Goal: Find specific fact: Find specific fact

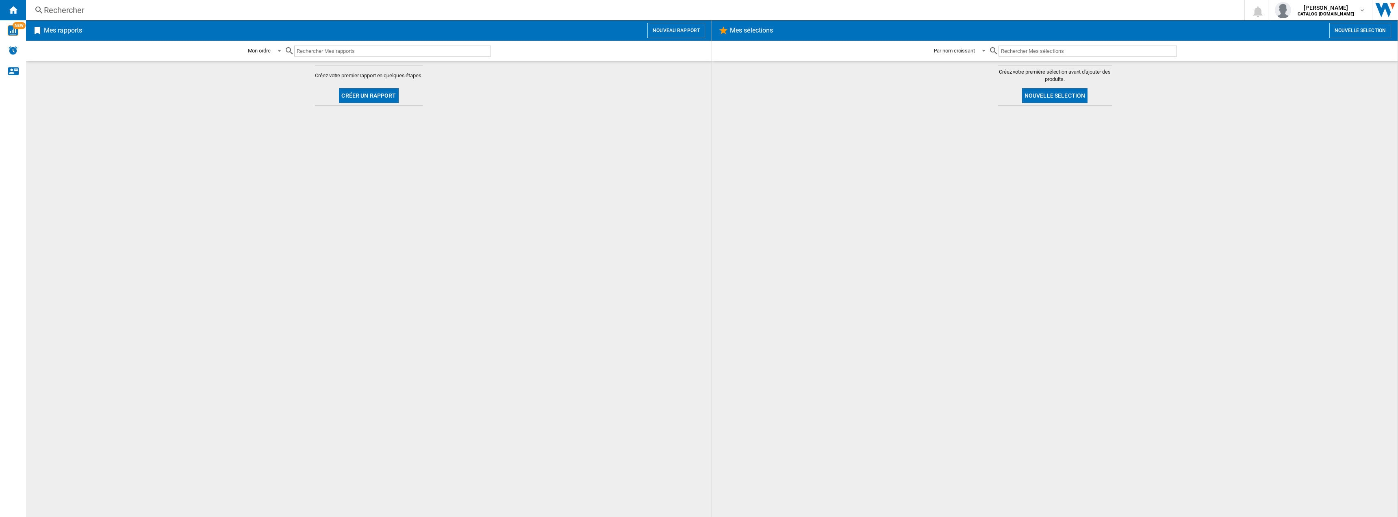
click at [307, 11] on div "Rechercher" at bounding box center [634, 9] width 1180 height 11
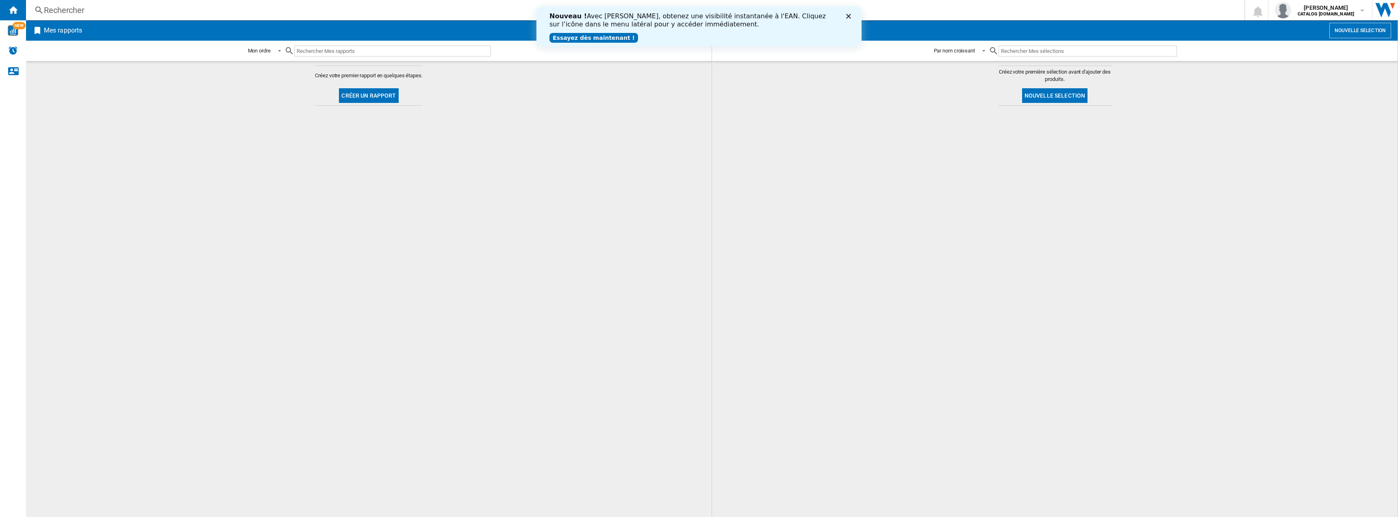
click at [850, 14] on icon "Fermer" at bounding box center [848, 16] width 5 height 5
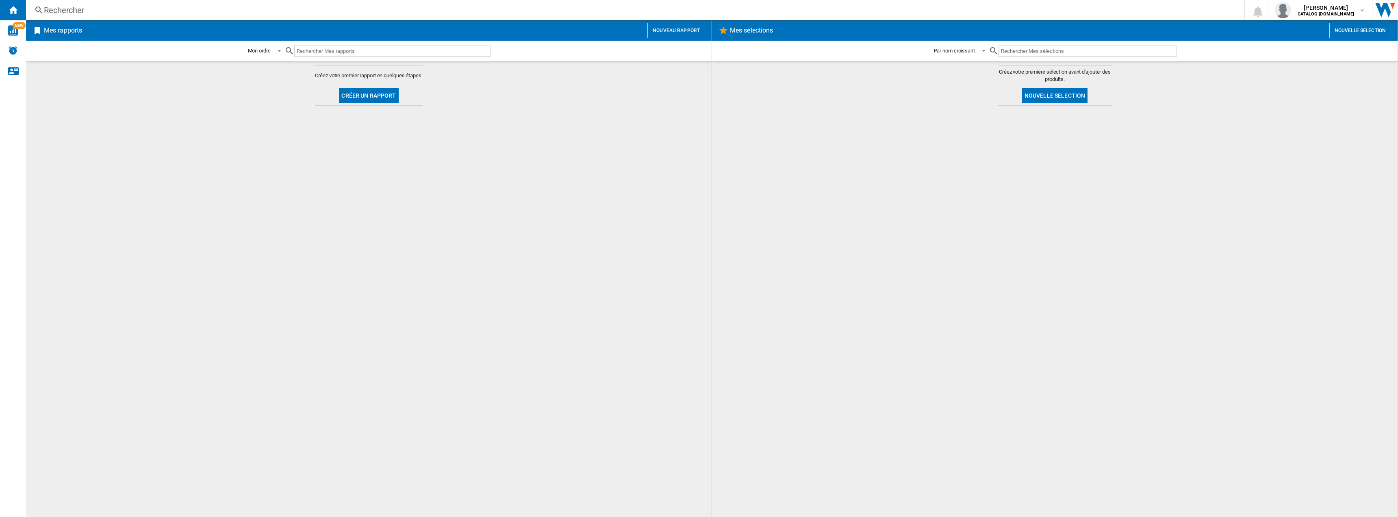
click at [278, 16] on div "Rechercher Rechercher 0 [PERSON_NAME] CATALOG [DOMAIN_NAME] CATALOG [DOMAIN_NAM…" at bounding box center [712, 10] width 1372 height 20
click at [258, 9] on div "Rechercher" at bounding box center [634, 9] width 1180 height 11
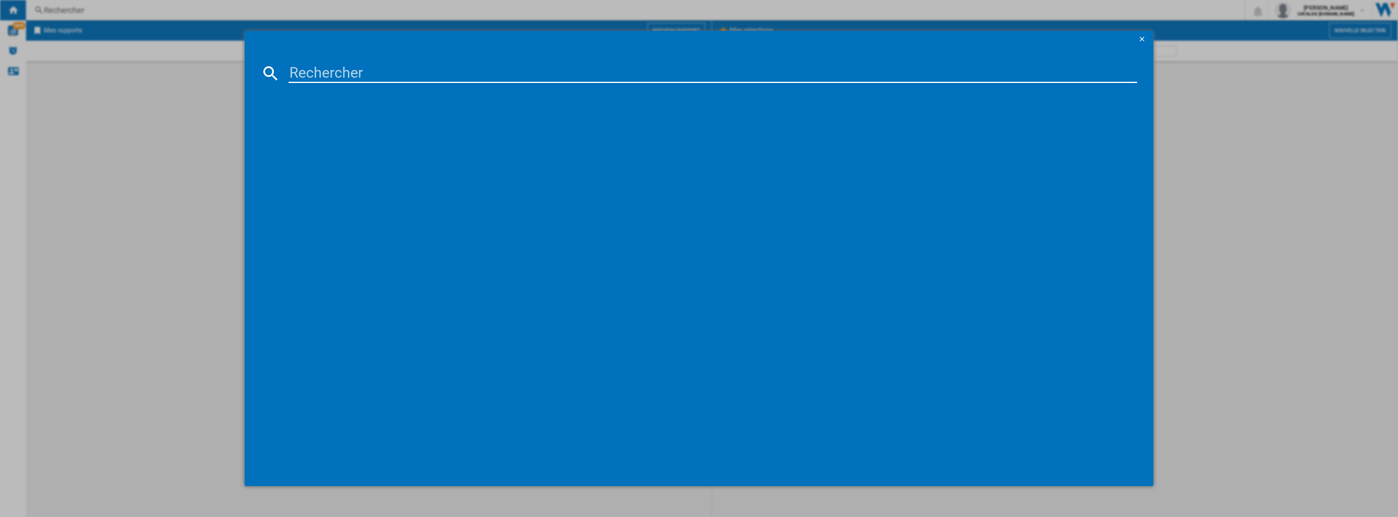
click at [348, 83] on input at bounding box center [713, 73] width 849 height 20
type input "98DU9005"
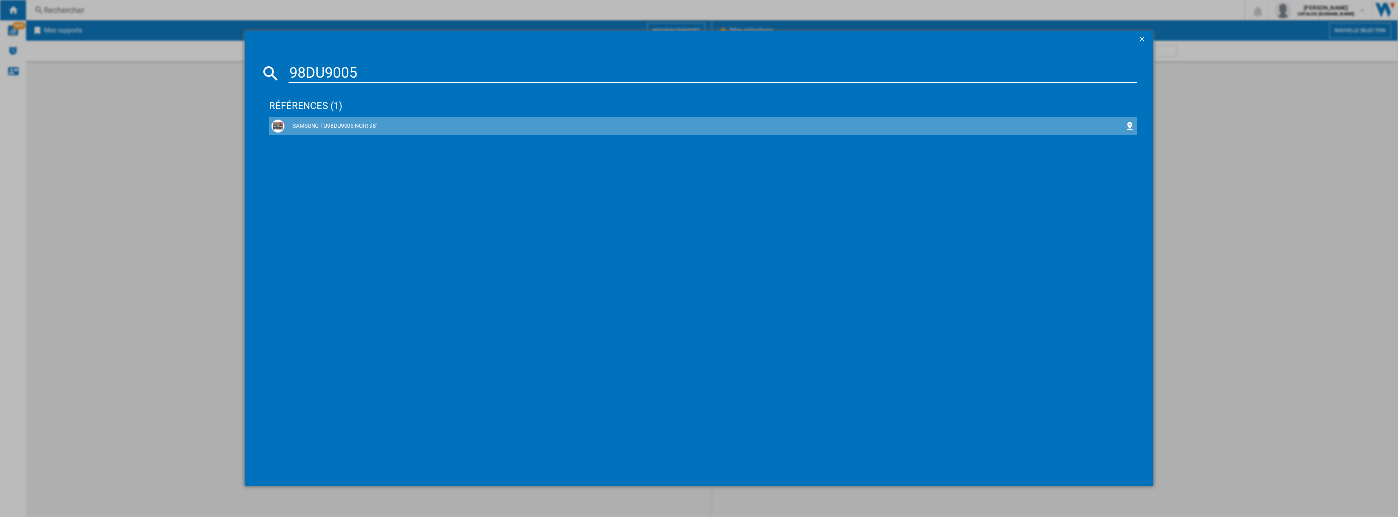
click at [359, 125] on div "SAMSUNG TU98DU9005 NOIR 98"" at bounding box center [705, 126] width 841 height 8
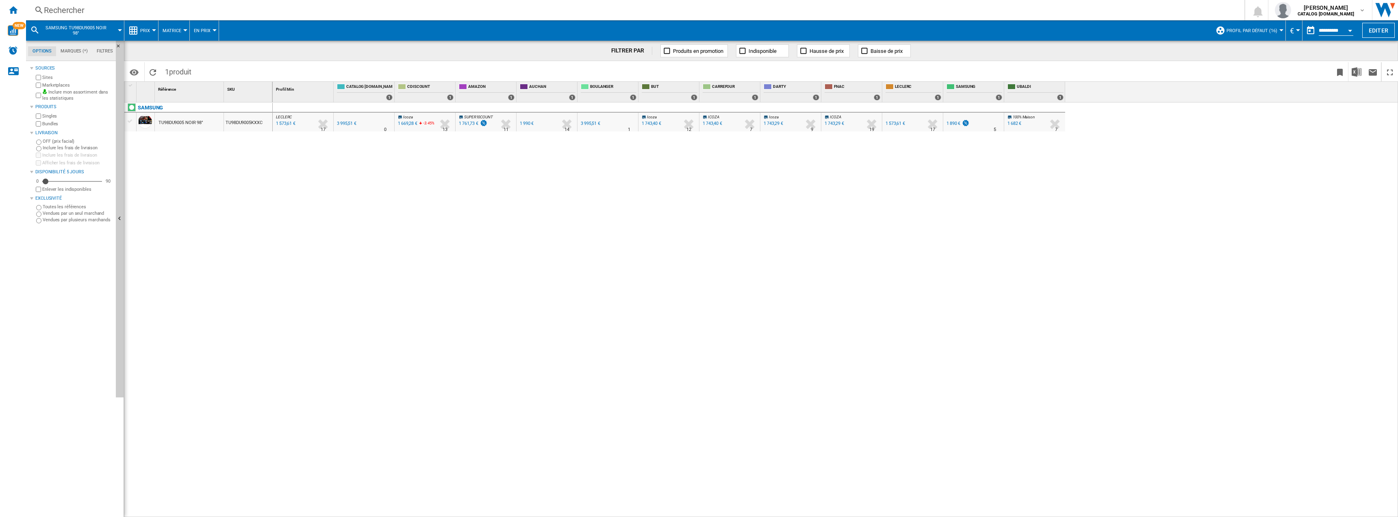
click at [310, 143] on div "LECLERC : FR [PERSON_NAME] -60.6 % 1 573,61 € % N/A 17 LECLERC : FR [PERSON_NAM…" at bounding box center [836, 309] width 1126 height 415
click at [897, 124] on div "1 573,61 €" at bounding box center [896, 123] width 20 height 5
click at [175, 26] on button "Matrice" at bounding box center [174, 30] width 23 height 20
click at [147, 30] on md-backdrop at bounding box center [699, 258] width 1398 height 517
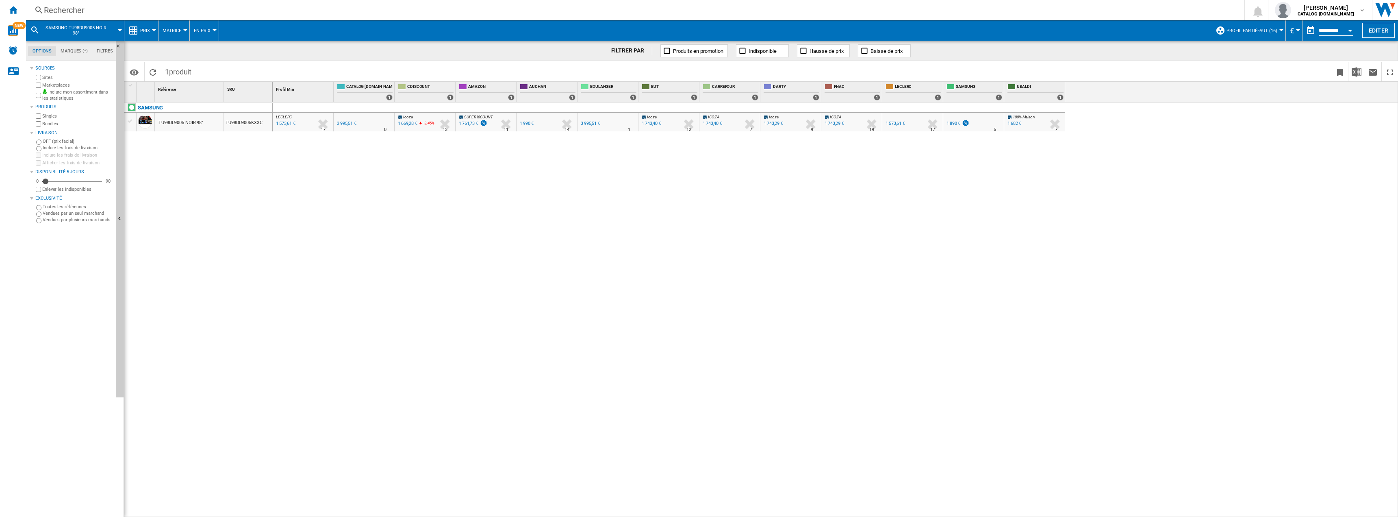
click at [147, 30] on span "Prix" at bounding box center [145, 30] width 10 height 5
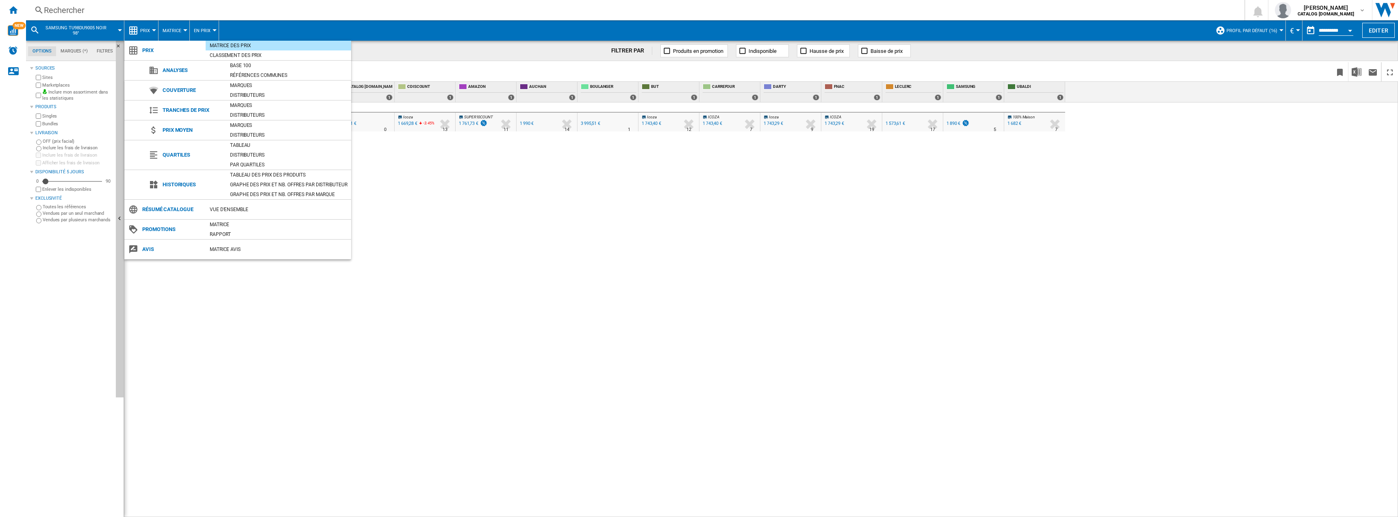
click at [147, 30] on md-backdrop at bounding box center [699, 258] width 1398 height 517
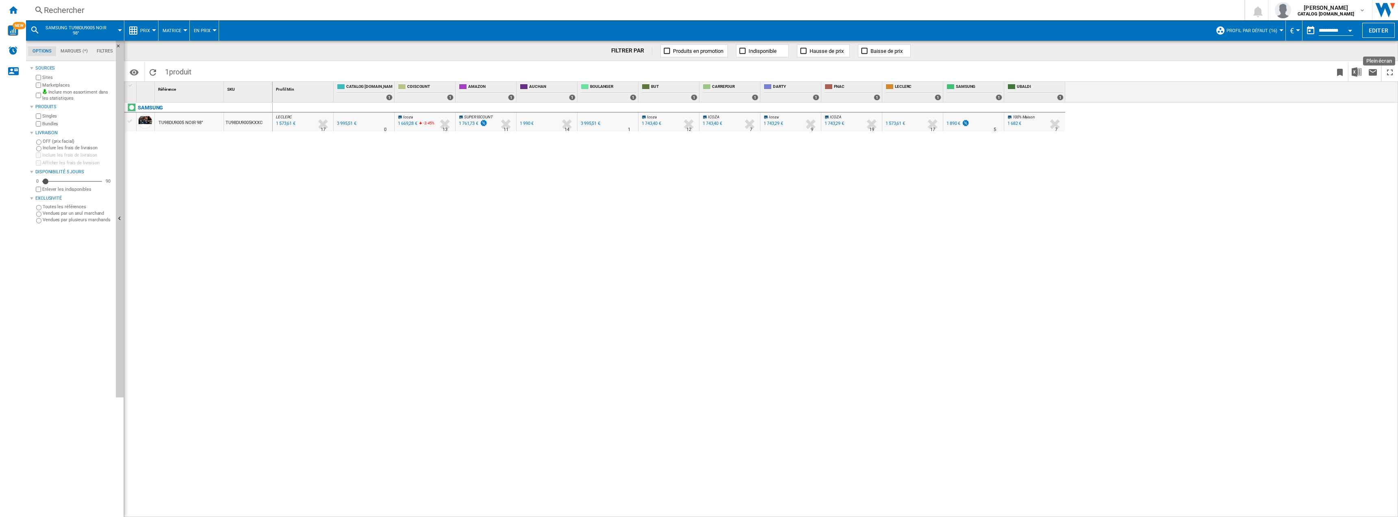
click at [1391, 75] on ng-md-icon "Plein écran" at bounding box center [1390, 72] width 10 height 10
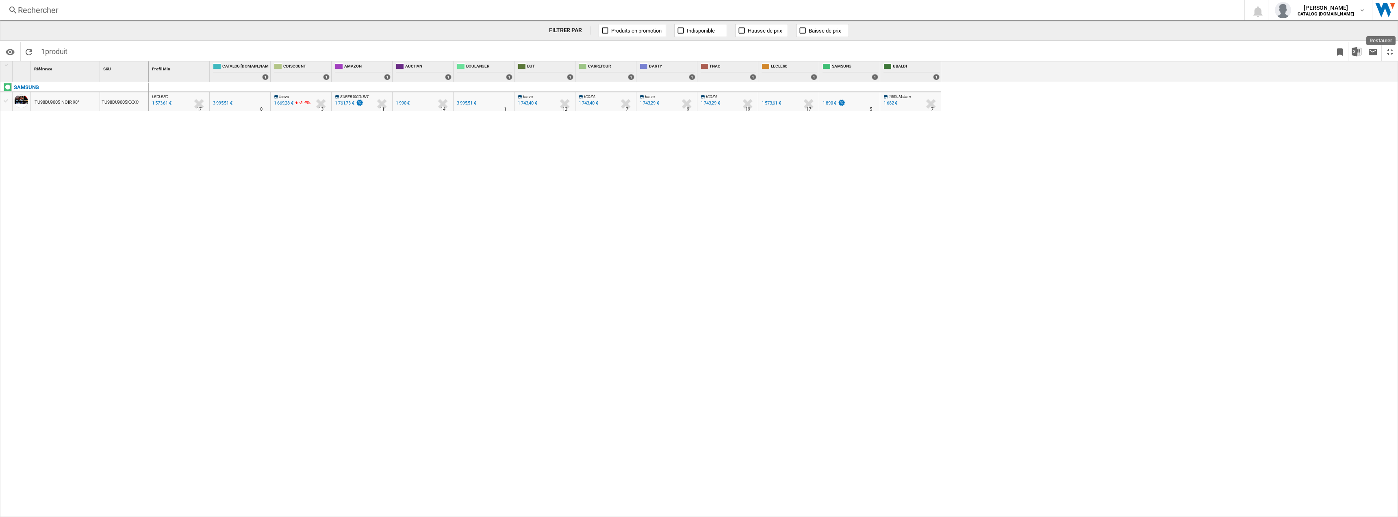
click at [1396, 55] on button "Restaurer" at bounding box center [1390, 51] width 16 height 19
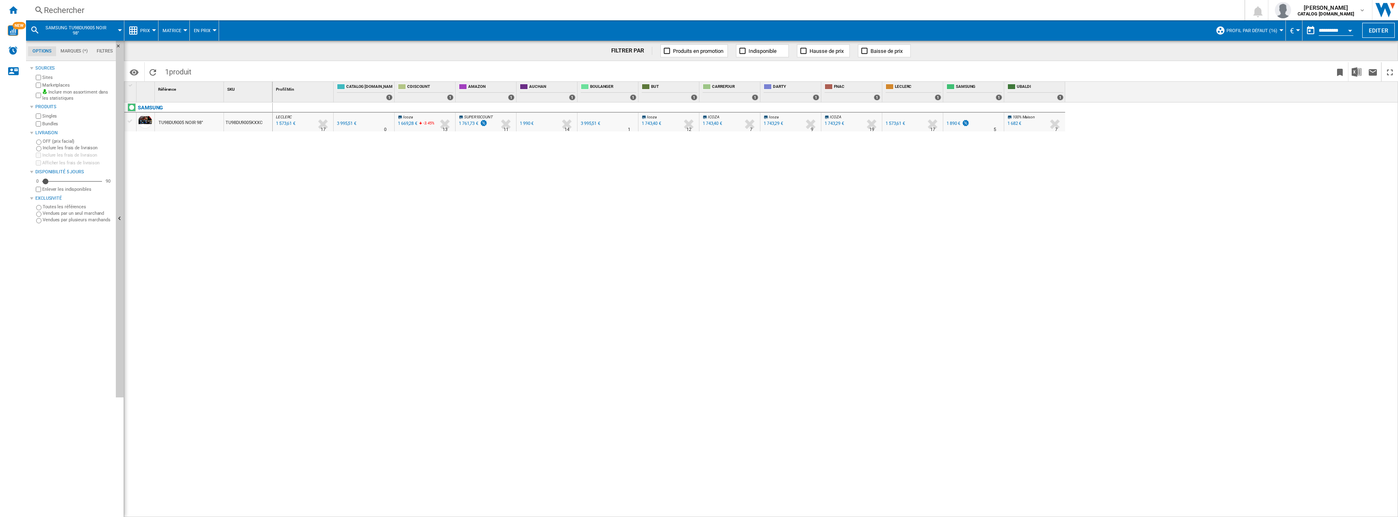
click at [145, 28] on span "Prix" at bounding box center [145, 30] width 10 height 5
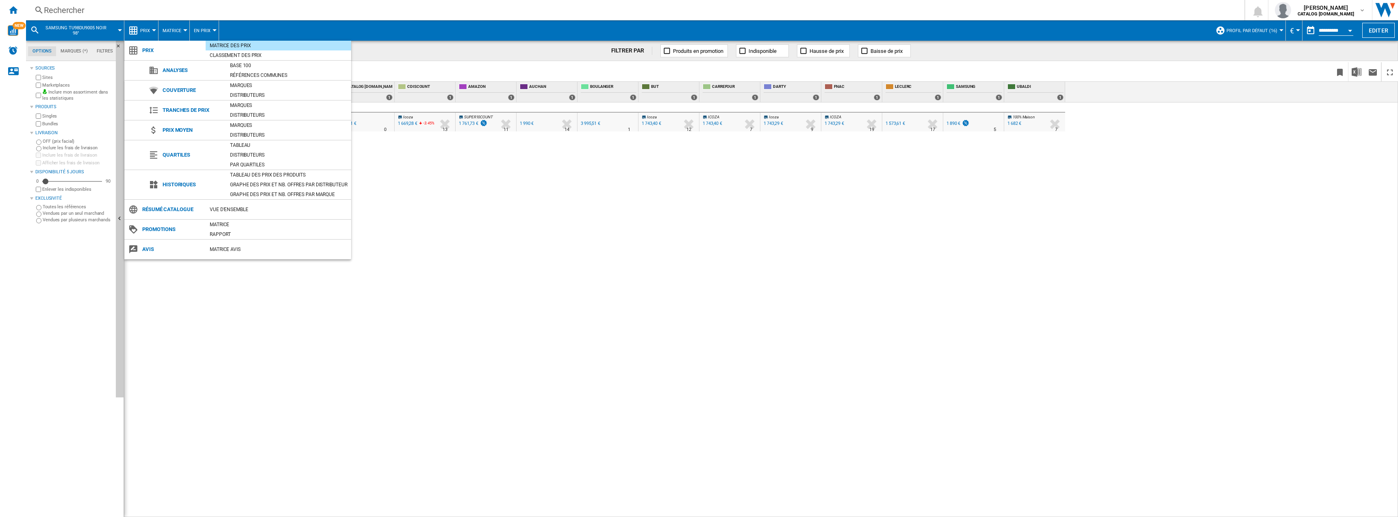
click at [54, 24] on md-backdrop at bounding box center [699, 258] width 1398 height 517
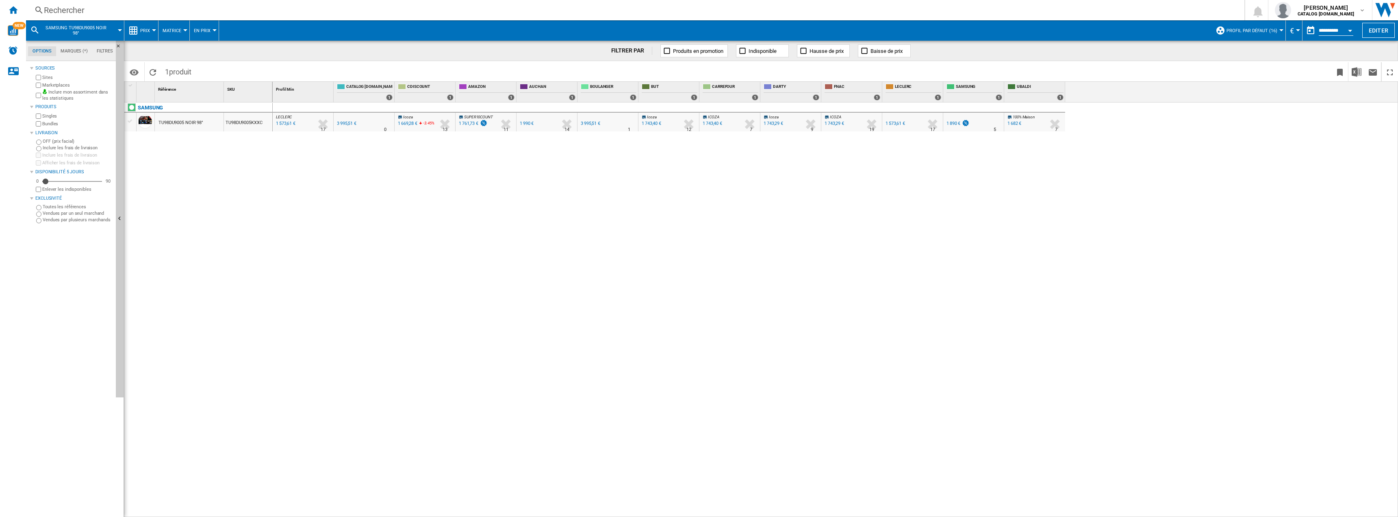
click at [145, 30] on span "Prix" at bounding box center [145, 30] width 10 height 5
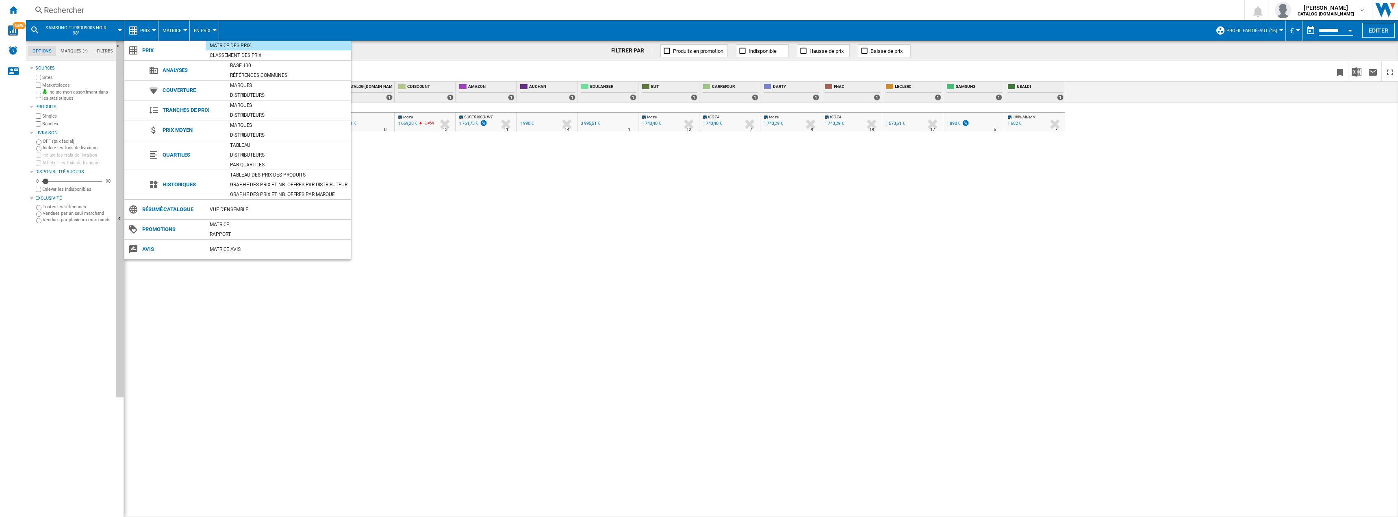
click at [16, 7] on md-backdrop at bounding box center [699, 258] width 1398 height 517
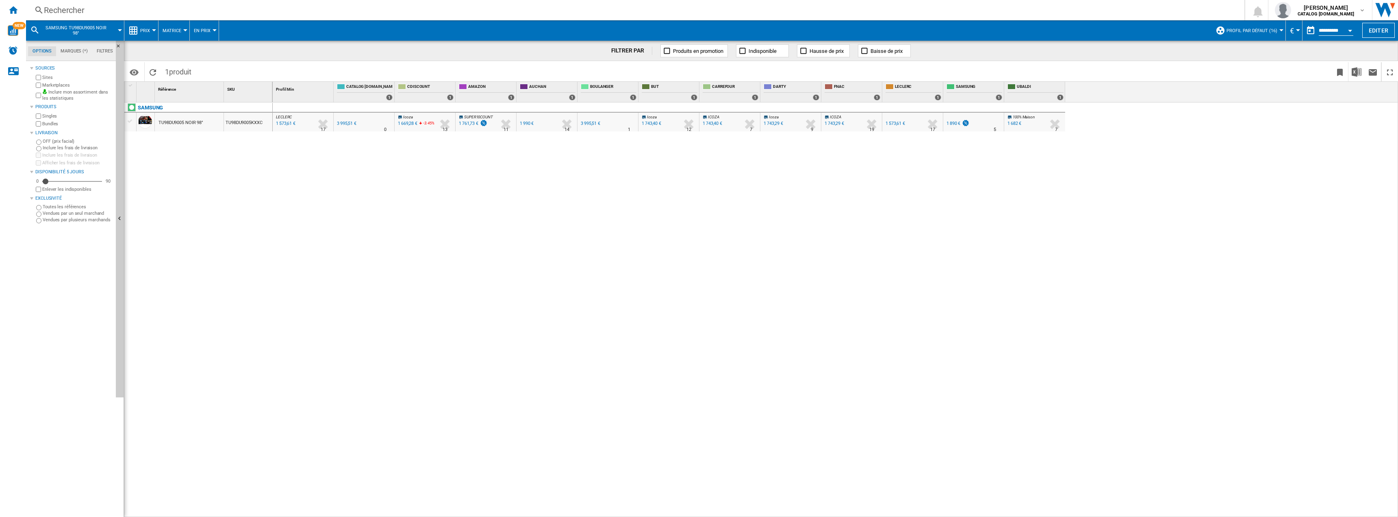
click at [12, 43] on div "Alertes" at bounding box center [13, 51] width 26 height 20
